Goal: Task Accomplishment & Management: Complete application form

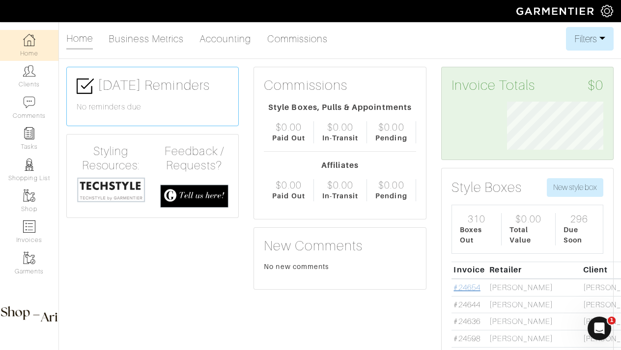
click at [473, 287] on link "#24654" at bounding box center [466, 287] width 27 height 9
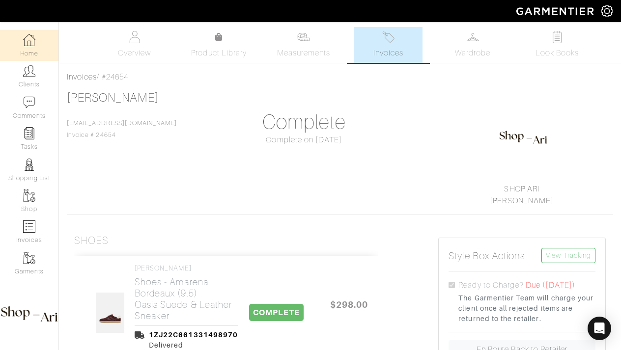
click at [38, 40] on link "Home" at bounding box center [29, 45] width 58 height 31
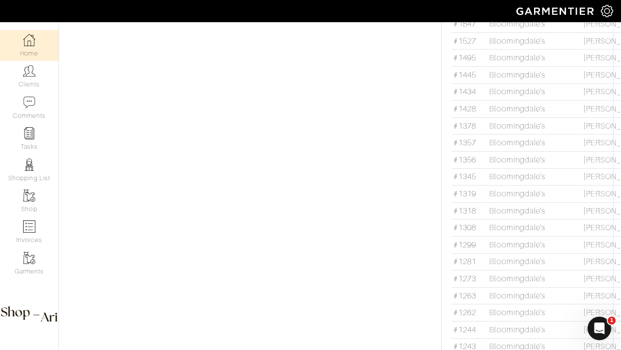
scroll to position [4882, 0]
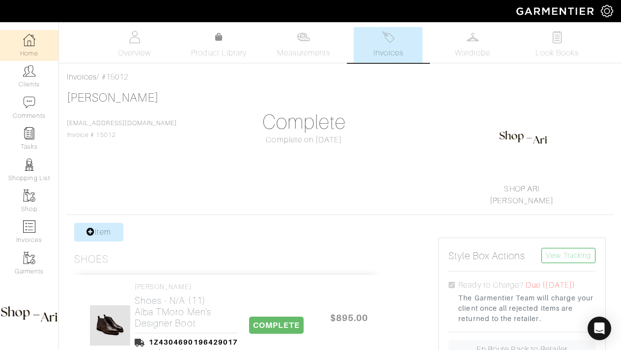
click at [28, 49] on link "Home" at bounding box center [29, 45] width 58 height 31
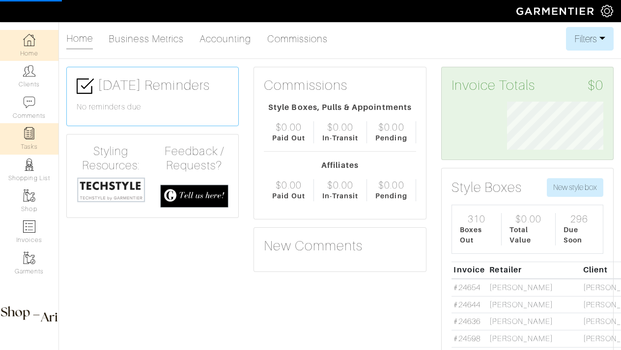
click at [39, 139] on link "Tasks" at bounding box center [29, 138] width 58 height 31
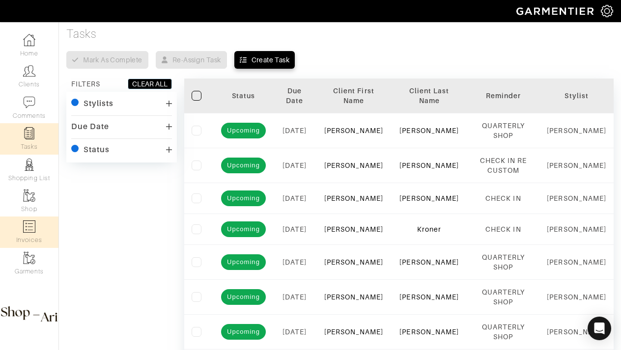
click at [33, 245] on link "Invoices" at bounding box center [29, 232] width 58 height 31
select select
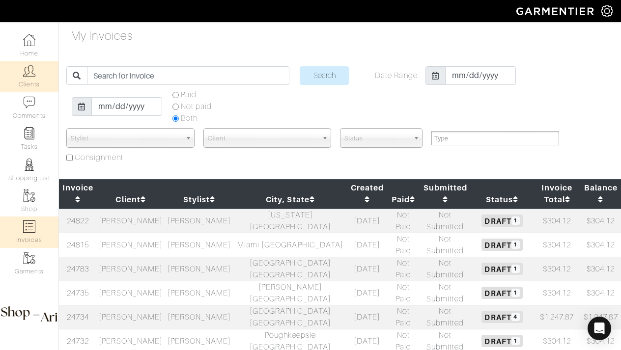
click at [37, 78] on link "Clients" at bounding box center [29, 76] width 58 height 31
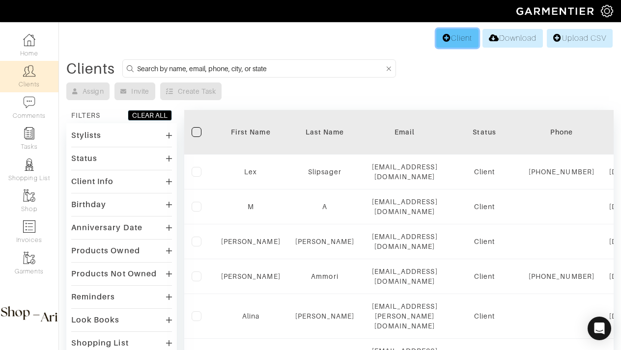
click at [458, 39] on link "Client" at bounding box center [457, 38] width 42 height 19
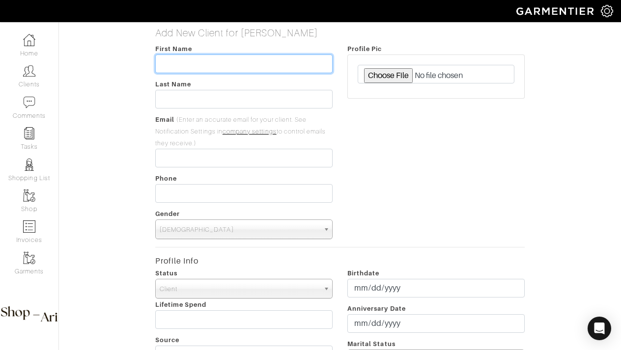
click at [201, 64] on input "text" at bounding box center [243, 64] width 177 height 19
type input "Meredith"
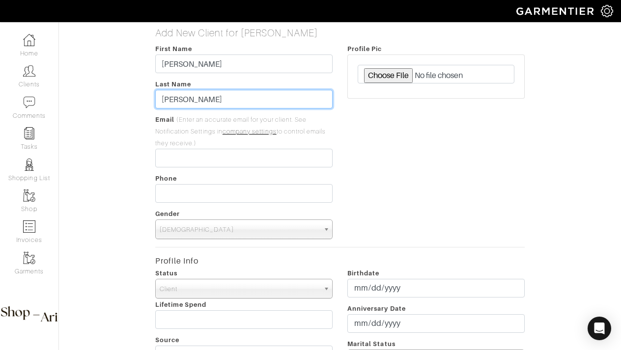
type input "Lipson"
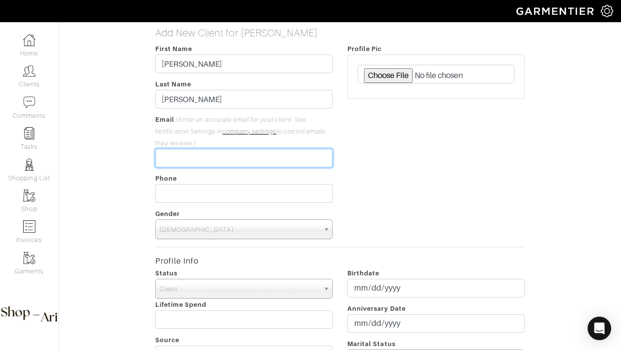
paste input "mlipson22@gmail.com"
type input "mlipson22@gmail.com"
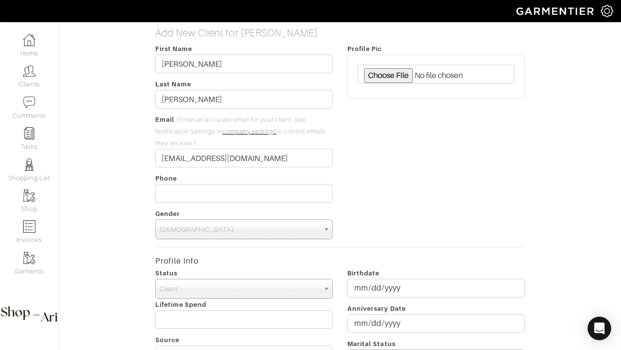
click at [230, 228] on span "Male" at bounding box center [240, 230] width 160 height 20
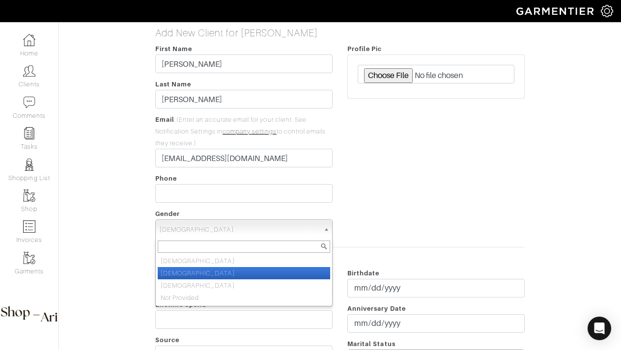
click at [214, 272] on li "Female" at bounding box center [244, 273] width 172 height 12
select select "Female"
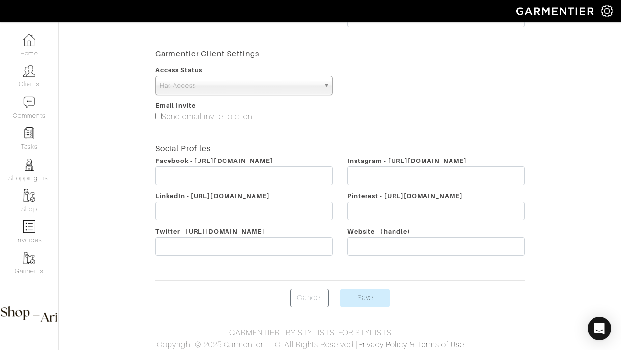
scroll to position [377, 0]
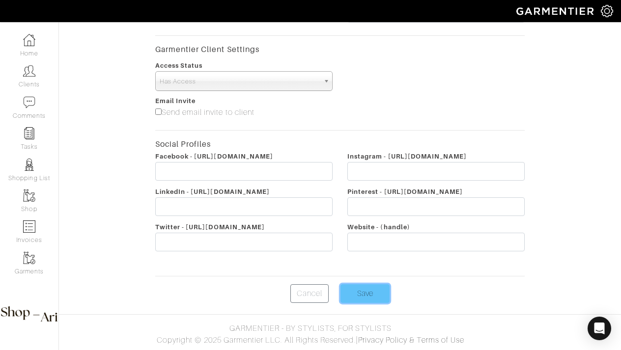
click at [372, 293] on input "Save" at bounding box center [364, 293] width 49 height 19
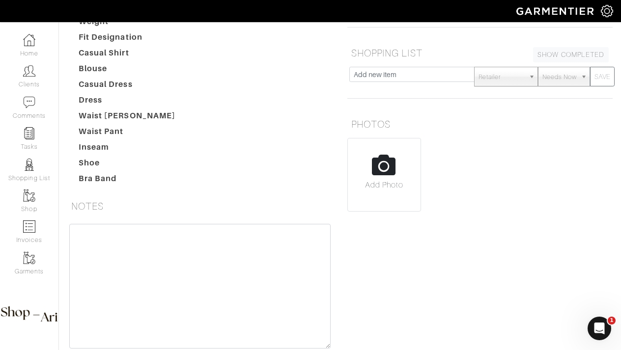
scroll to position [182, 0]
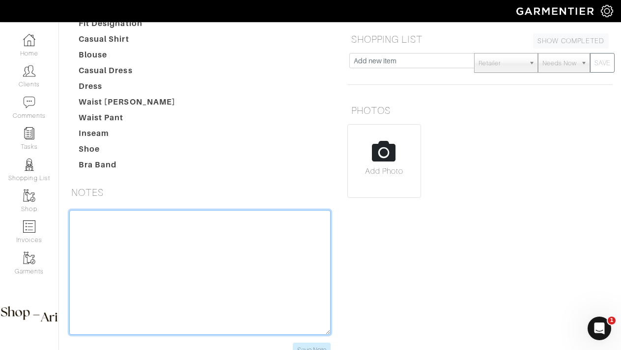
click at [119, 225] on textarea at bounding box center [199, 272] width 261 height 125
paste textarea "330 E 63rd St apt 2a 330 E 63rd St apt 2a, New York, NY 10065, USA"
drag, startPoint x: 161, startPoint y: 224, endPoint x: 82, endPoint y: 217, distance: 79.4
click at [82, 217] on textarea "330 E 63rd St apt 2a 330 E 63rd St apt 2a, New York, NY 10065, USA" at bounding box center [199, 272] width 261 height 125
click at [255, 232] on textarea "330 E 63rd St apt 2a, New York, NY 10065, USA" at bounding box center [199, 272] width 261 height 125
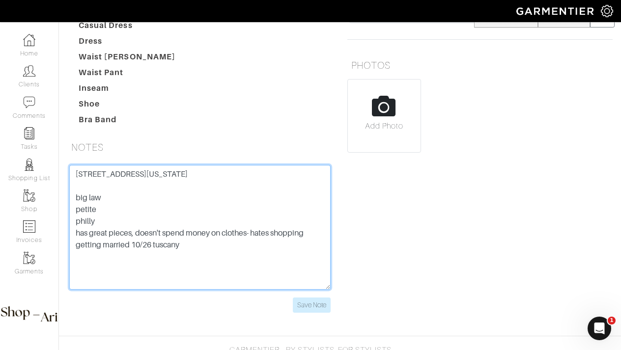
scroll to position [249, 0]
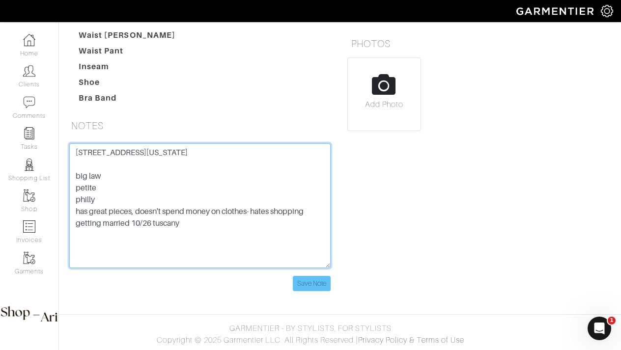
type textarea "330 E 63rd St apt 2a, New York, NY 10065 big law petite philly has great pieces…"
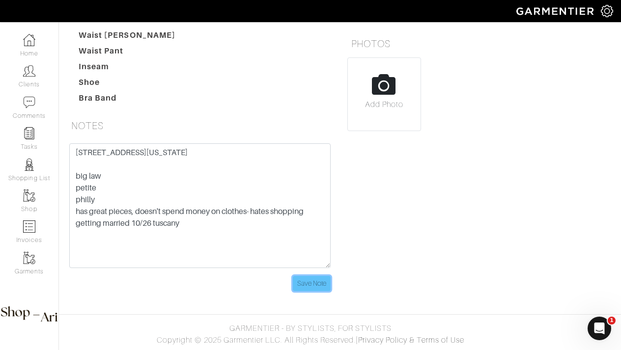
click at [322, 280] on input "Save Note" at bounding box center [312, 283] width 38 height 15
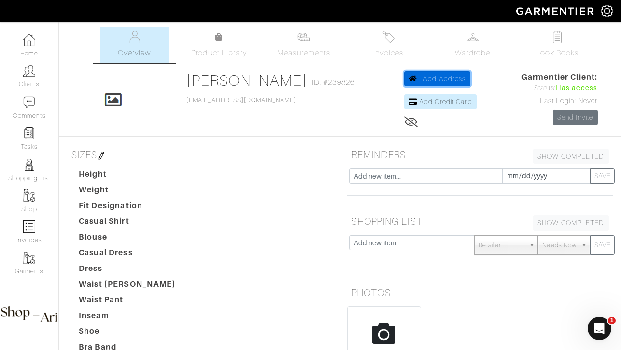
click at [439, 76] on span "Add Address" at bounding box center [444, 79] width 43 height 8
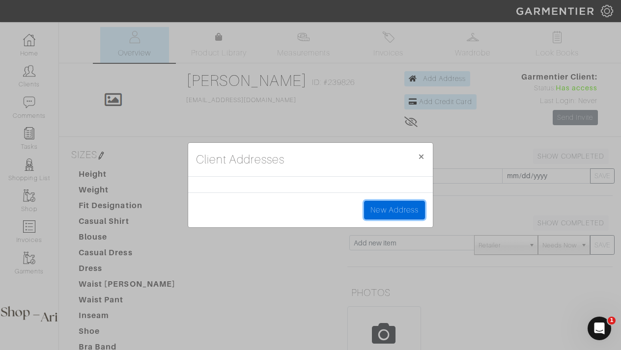
click at [408, 203] on link "New Address" at bounding box center [394, 210] width 61 height 19
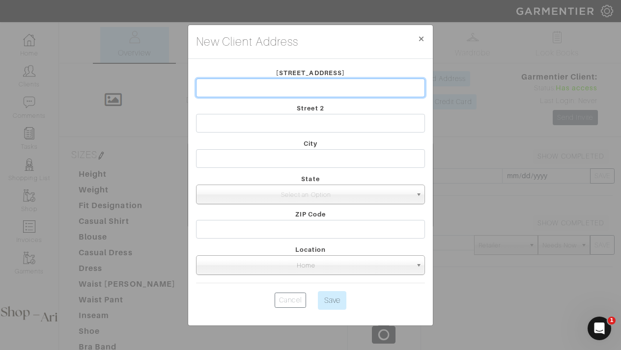
click at [287, 81] on input "text" at bounding box center [310, 88] width 229 height 19
paste input "330 E 63rd St apt 2a 330 E 63rd St apt 2a, New York, NY 10065, USA"
drag, startPoint x: 232, startPoint y: 85, endPoint x: 436, endPoint y: 101, distance: 204.4
click at [436, 101] on div "New Client Address × Close Street 1 330 E 63rd St apt 2a 330 E 63rd St apt 2a, …" at bounding box center [310, 175] width 621 height 350
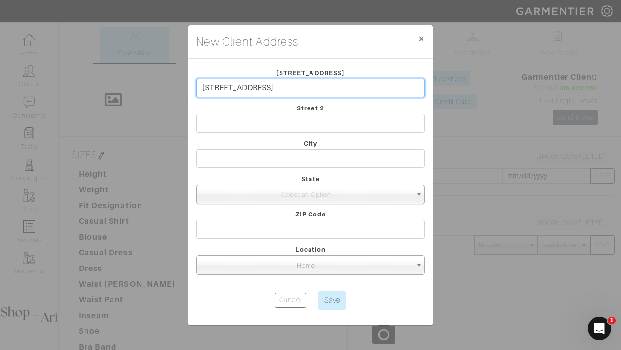
scroll to position [0, 0]
type input "330 E 63rd St"
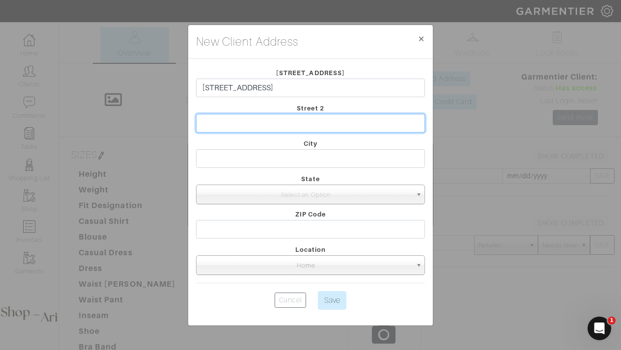
click at [342, 129] on input "text" at bounding box center [310, 123] width 229 height 19
type input "apt 2a"
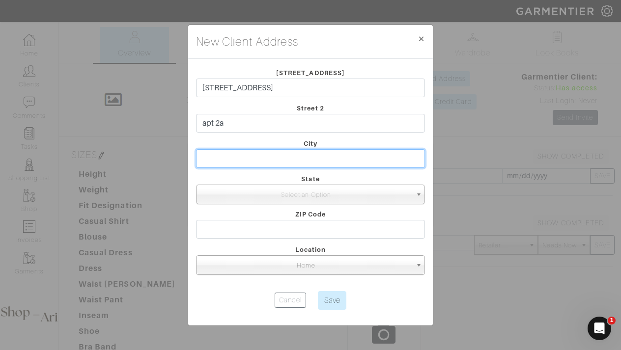
click at [320, 160] on input "text" at bounding box center [310, 158] width 229 height 19
type input "New York"
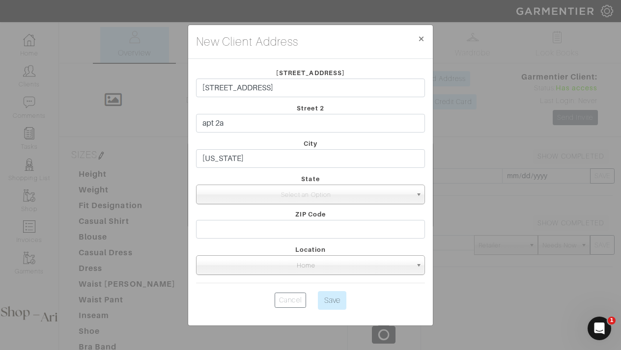
click at [298, 185] on link "Select an Option" at bounding box center [310, 195] width 229 height 20
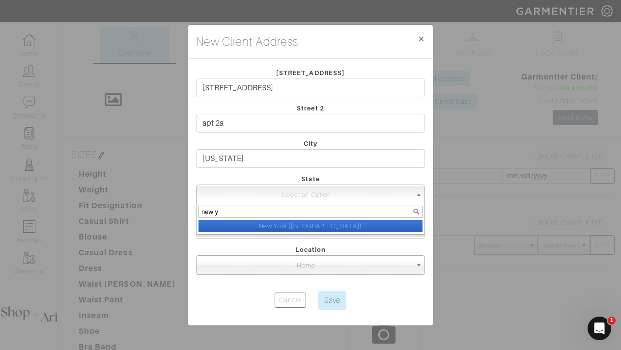
type input "new yo"
select select "2"
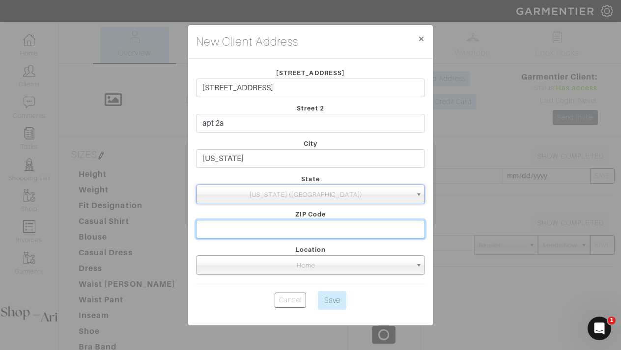
click at [295, 224] on input "text" at bounding box center [310, 229] width 229 height 19
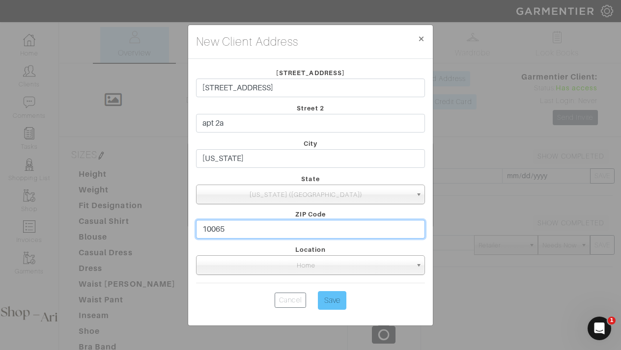
type input "10065"
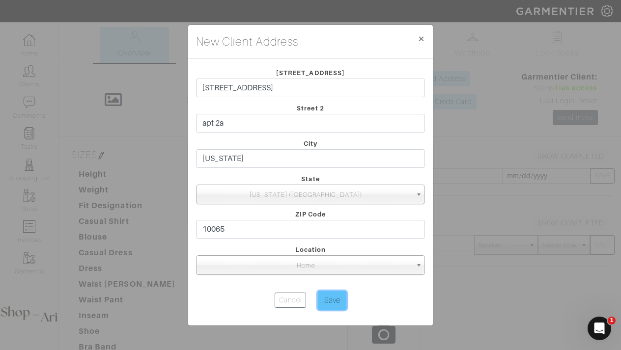
click at [345, 292] on input "Save" at bounding box center [332, 300] width 28 height 19
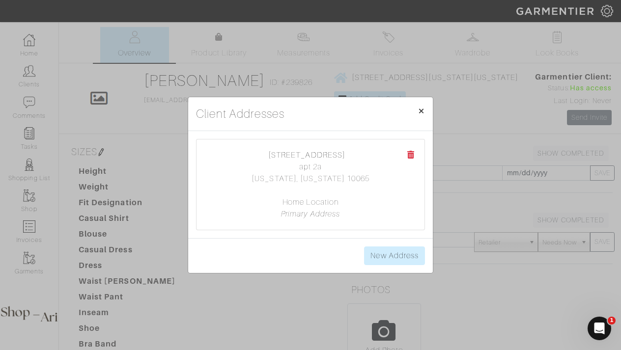
click at [421, 111] on span "×" at bounding box center [421, 110] width 7 height 13
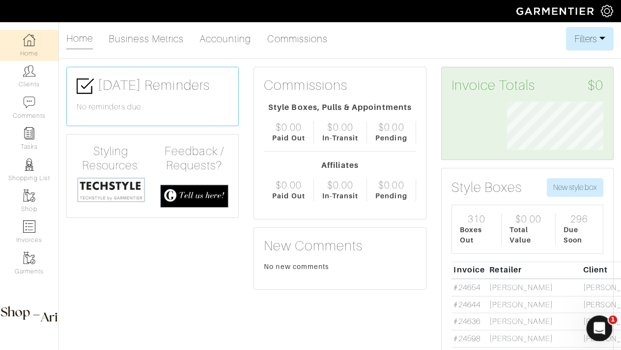
click at [599, 318] on div "Open Intercom Messenger" at bounding box center [598, 327] width 32 height 32
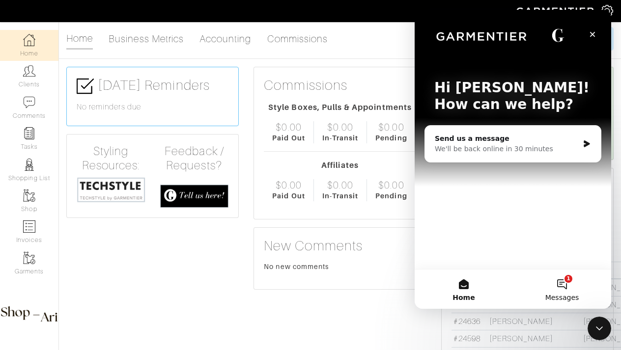
click at [563, 276] on button "1 Messages" at bounding box center [562, 289] width 98 height 39
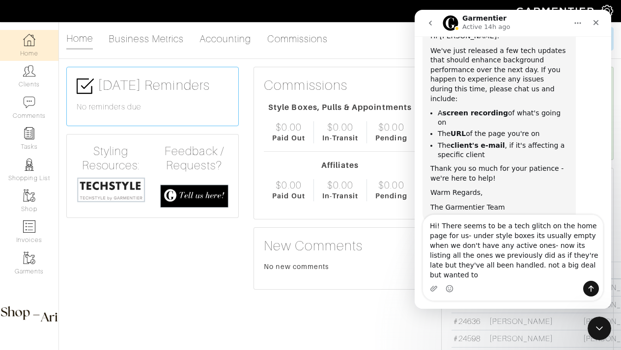
scroll to position [51, 0]
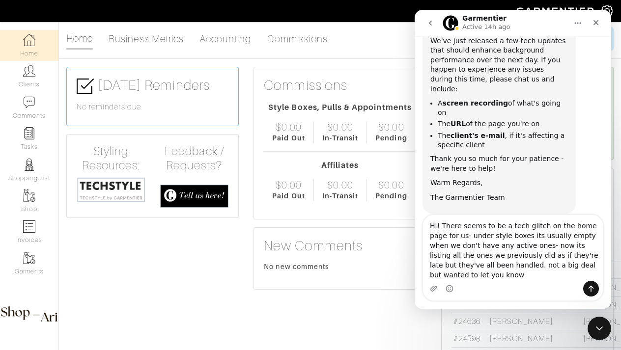
type textarea "Hi! There seems to be a tech glitch on the home page for us- under style boxes …"
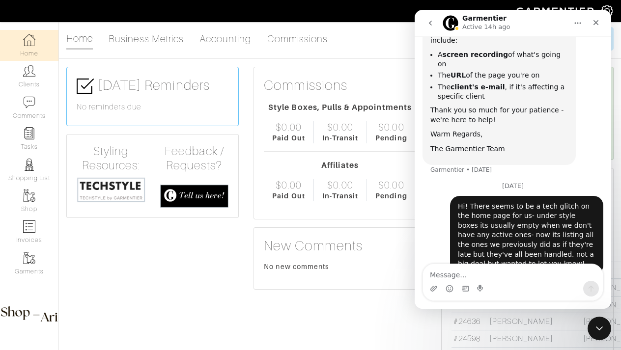
scroll to position [115, 0]
